Goal: Complete application form: Complete application form

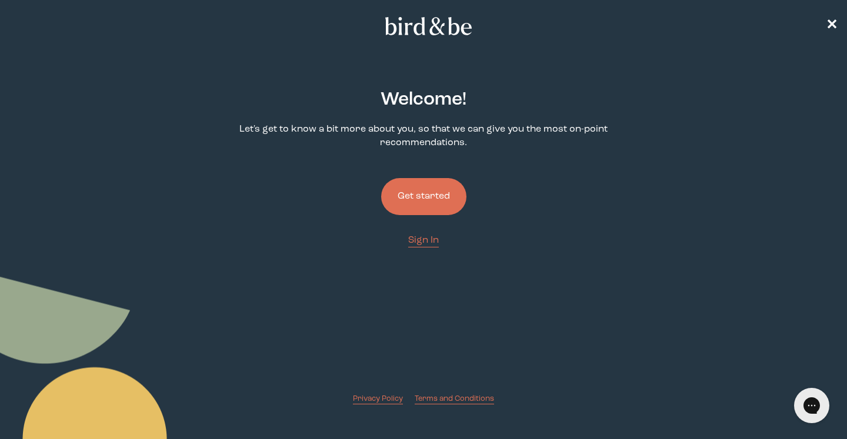
click at [435, 192] on button "Get started" at bounding box center [423, 196] width 85 height 37
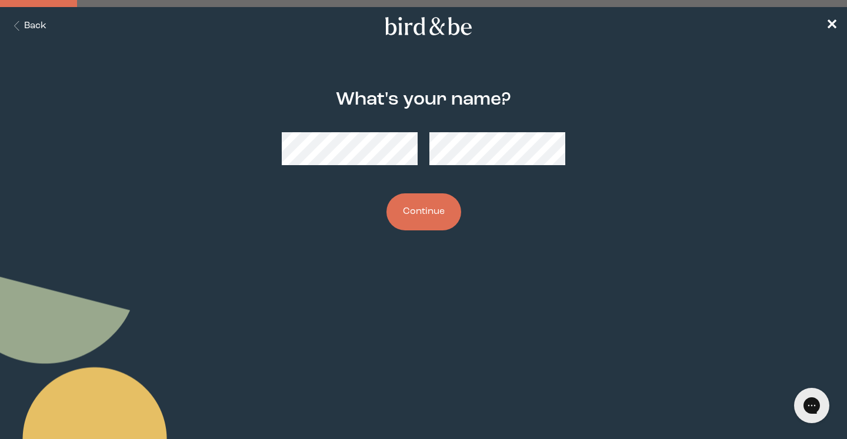
click at [413, 208] on button "Continue" at bounding box center [423, 212] width 75 height 37
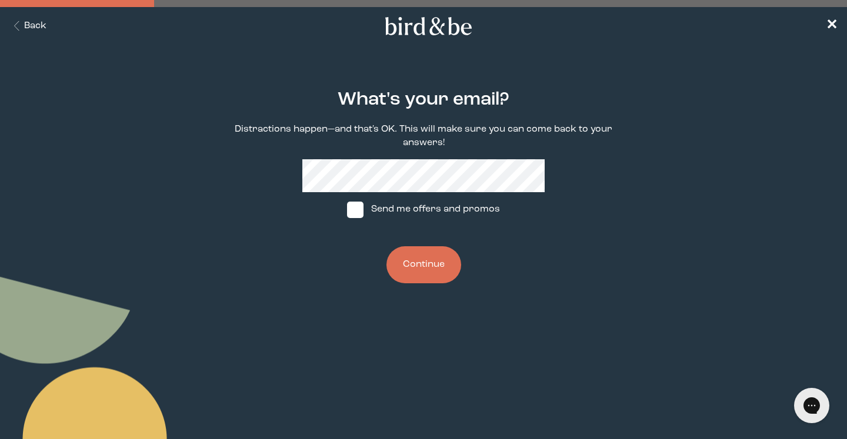
click at [363, 216] on span at bounding box center [355, 210] width 16 height 16
click at [347, 210] on input "Send me offers and promos" at bounding box center [346, 209] width 1 height 1
checkbox input "true"
click at [441, 286] on div "What's your email? Distractions happen—and that's OK. This will make sure you c…" at bounding box center [423, 186] width 405 height 231
click at [436, 274] on button "Continue" at bounding box center [423, 264] width 75 height 37
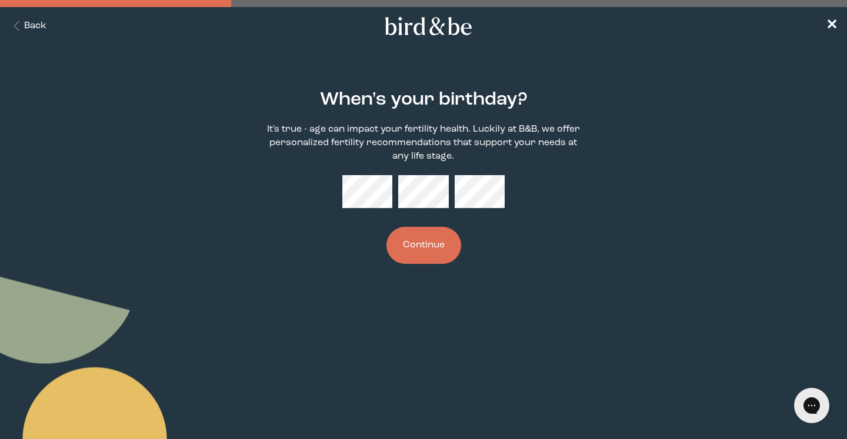
click at [423, 238] on button "Continue" at bounding box center [423, 245] width 75 height 37
click at [383, 264] on div "When's your birthday? It's true - age can impact your fertility health. Luckily…" at bounding box center [423, 177] width 405 height 212
click at [418, 244] on button "Continue" at bounding box center [423, 245] width 75 height 37
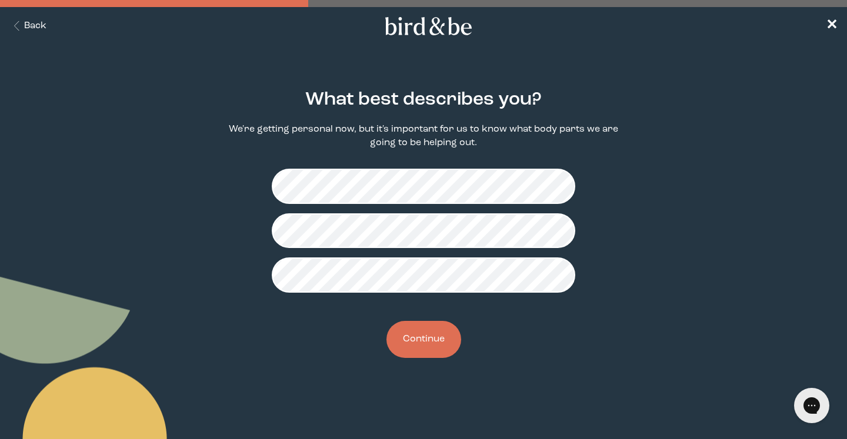
click at [413, 333] on button "Continue" at bounding box center [423, 339] width 75 height 37
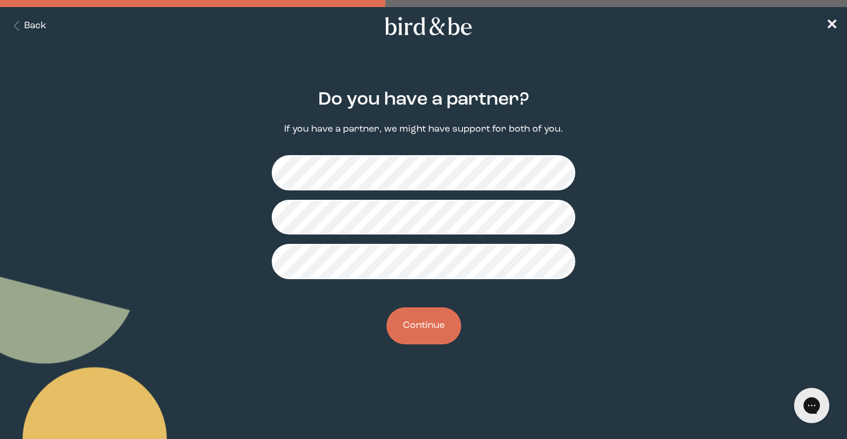
click at [408, 323] on button "Continue" at bounding box center [423, 326] width 75 height 37
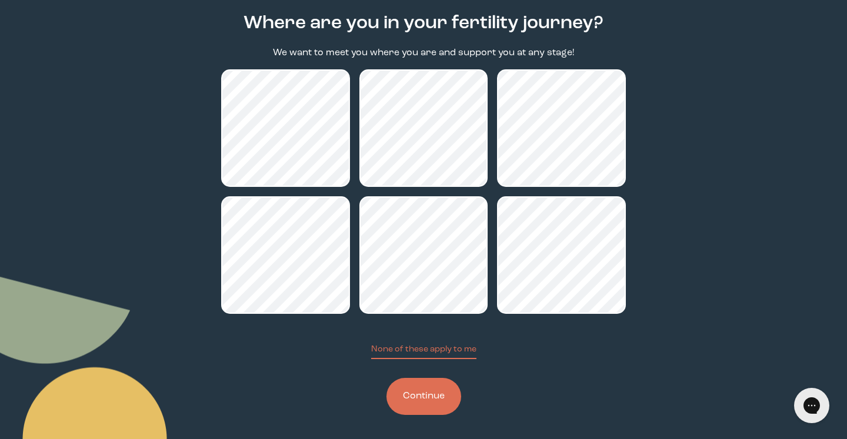
scroll to position [82, 0]
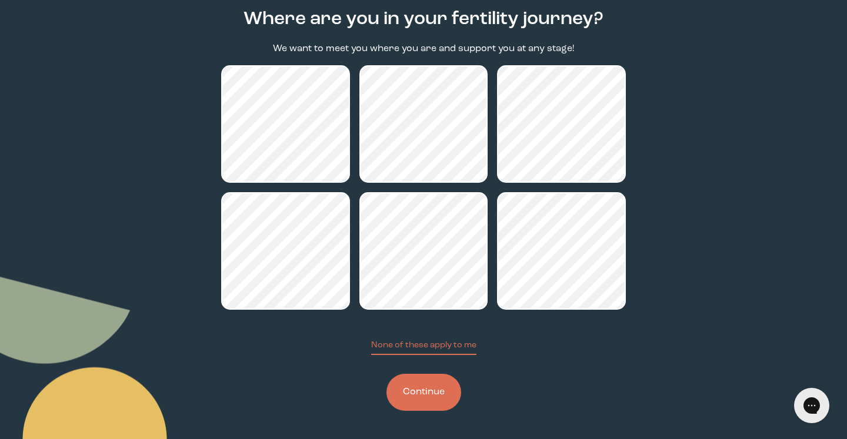
click at [424, 398] on button "Continue" at bounding box center [423, 392] width 75 height 37
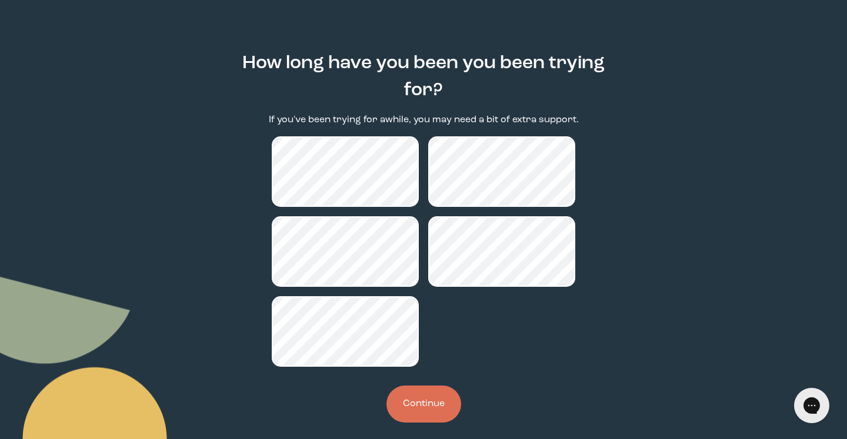
scroll to position [50, 0]
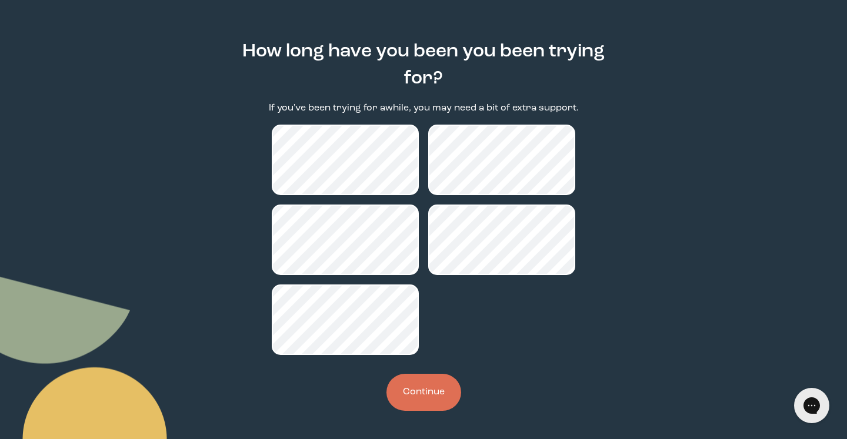
click at [416, 396] on button "Continue" at bounding box center [423, 392] width 75 height 37
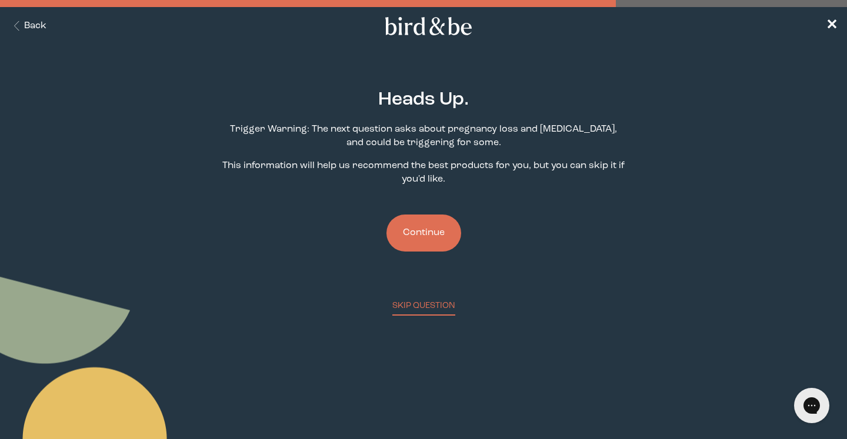
click at [452, 225] on button "Continue" at bounding box center [423, 233] width 75 height 37
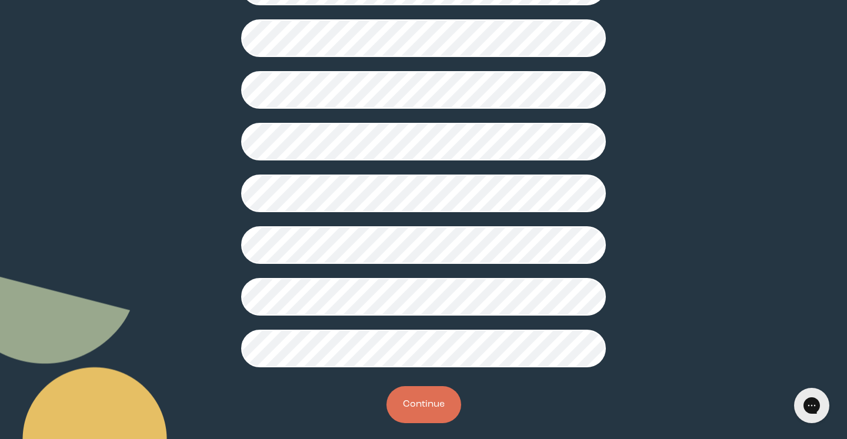
scroll to position [299, 0]
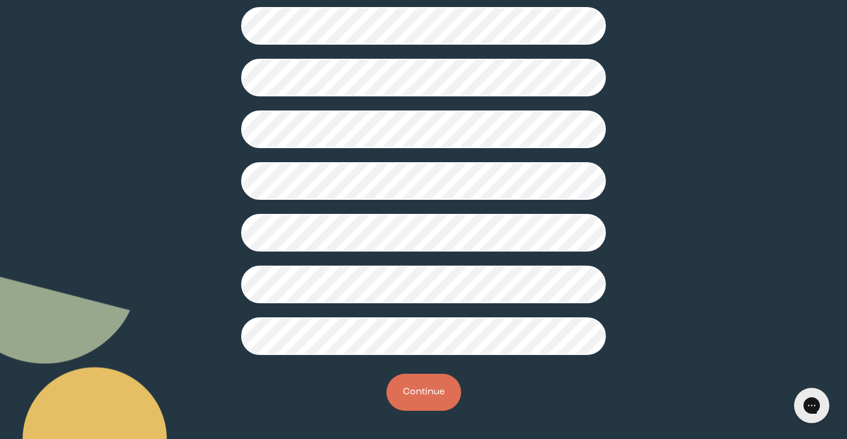
click at [403, 392] on button "Continue" at bounding box center [423, 392] width 75 height 37
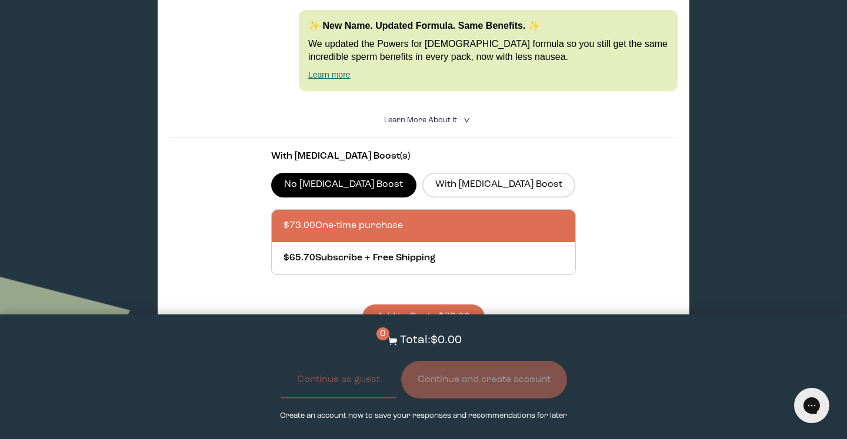
scroll to position [2587, 0]
